Goal: Find specific page/section: Find specific page/section

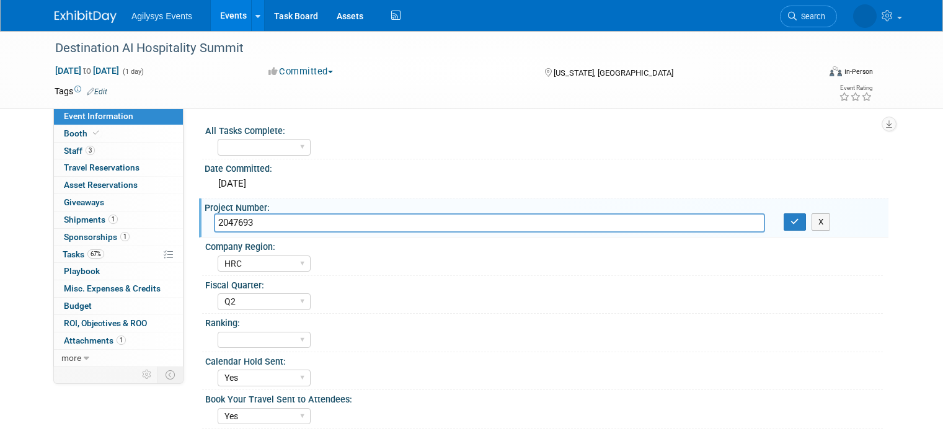
select select "HRC"
select select "Q2"
select select "Yes"
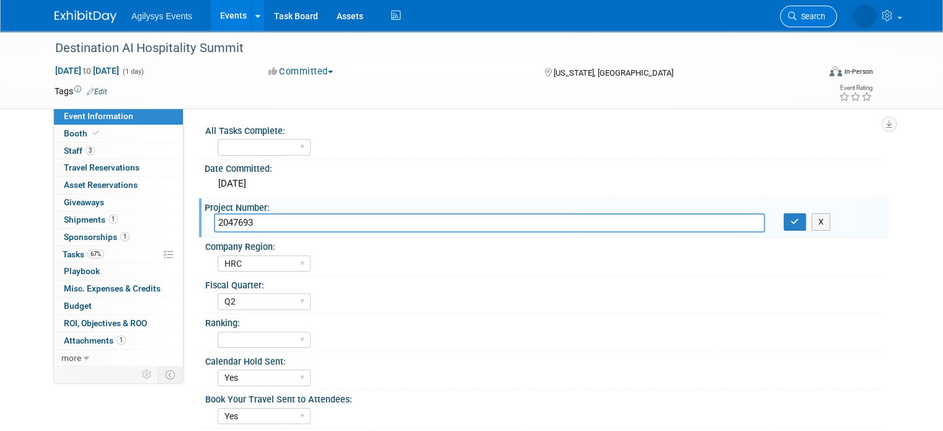
click at [825, 12] on span "Search" at bounding box center [811, 16] width 29 height 9
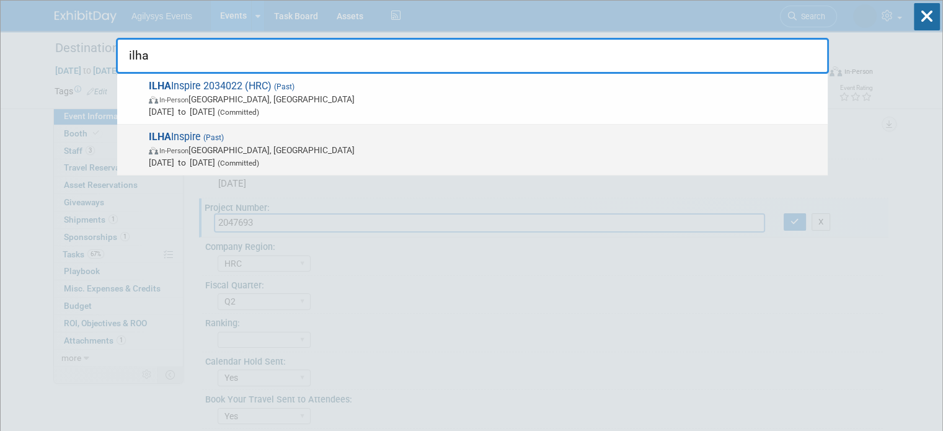
type input "ilha"
click at [195, 134] on span "ILHA Inspire (Past) In-Person [GEOGRAPHIC_DATA], [GEOGRAPHIC_DATA] [DATE] to [D…" at bounding box center [483, 150] width 676 height 38
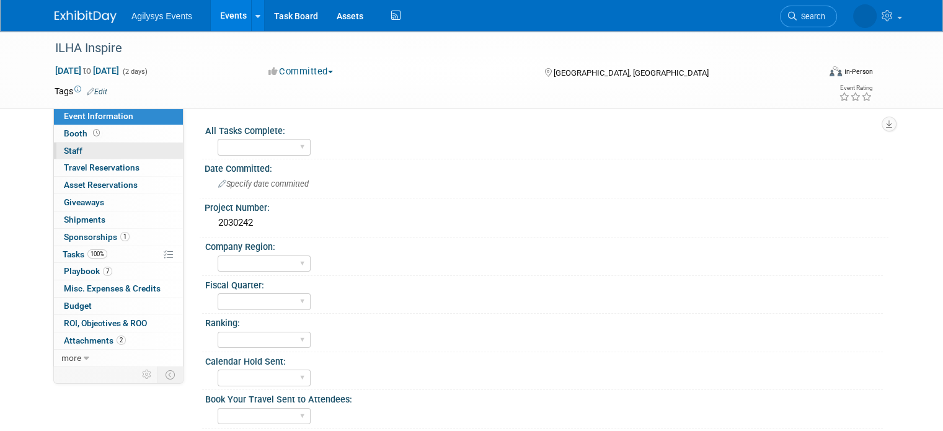
click at [68, 146] on span "Staff 0" at bounding box center [73, 151] width 19 height 10
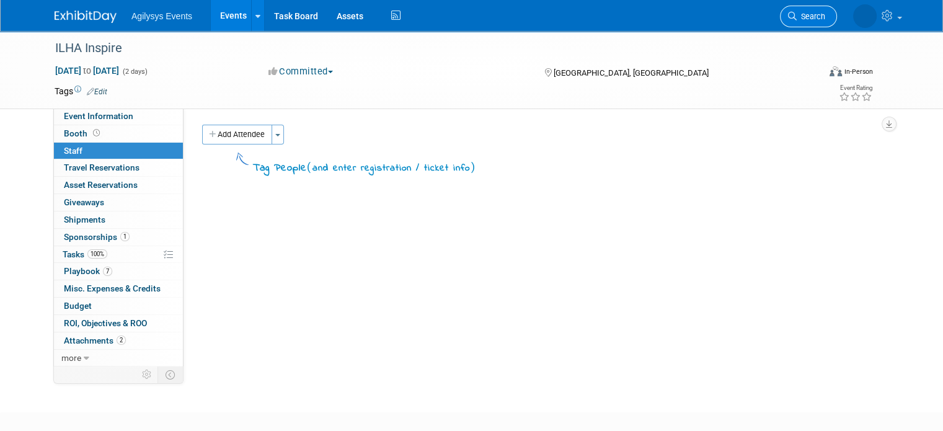
click at [819, 14] on span "Search" at bounding box center [811, 16] width 29 height 9
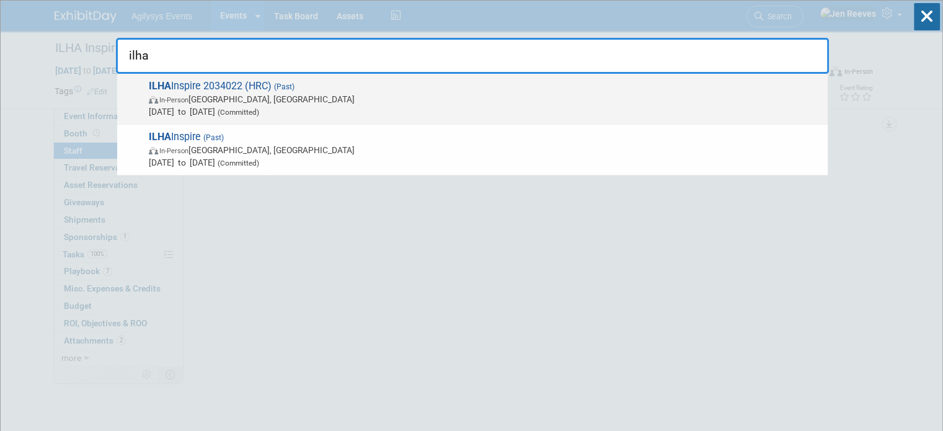
type input "ilha"
click at [189, 115] on span "Dec 14, 2022 to Dec 15, 2022 (Committed)" at bounding box center [485, 111] width 673 height 12
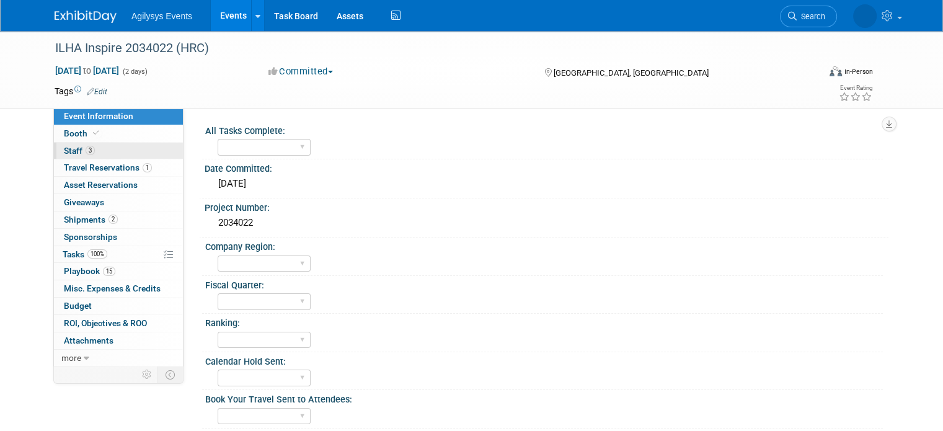
click at [86, 152] on span "3" at bounding box center [90, 150] width 9 height 9
